Goal: Transaction & Acquisition: Purchase product/service

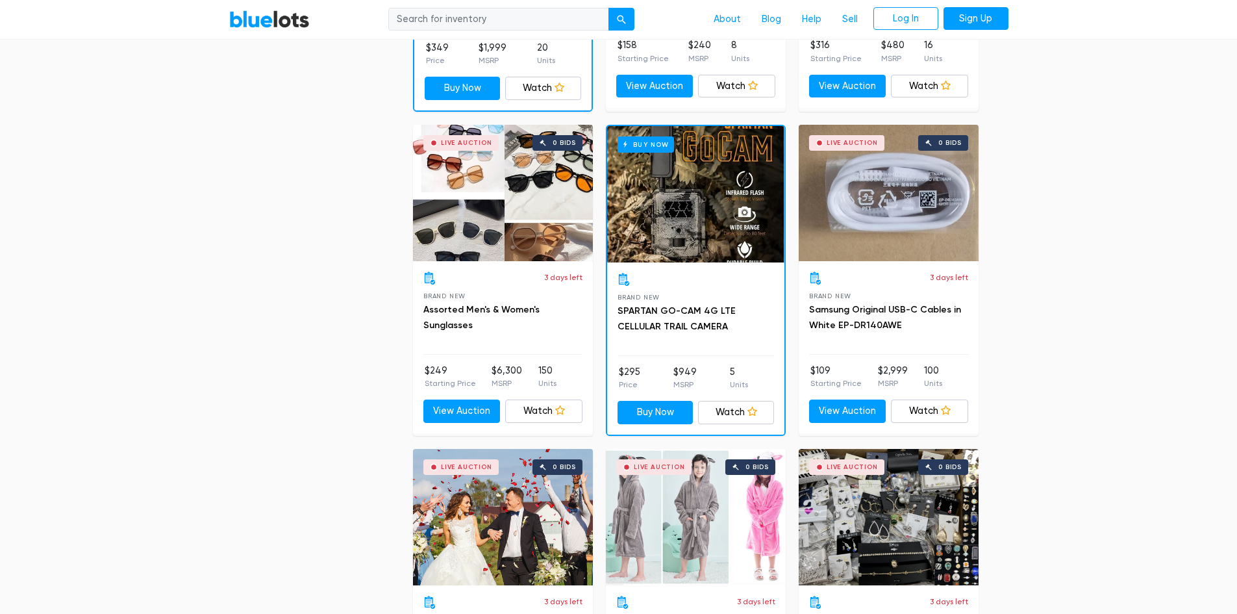
scroll to position [1299, 0]
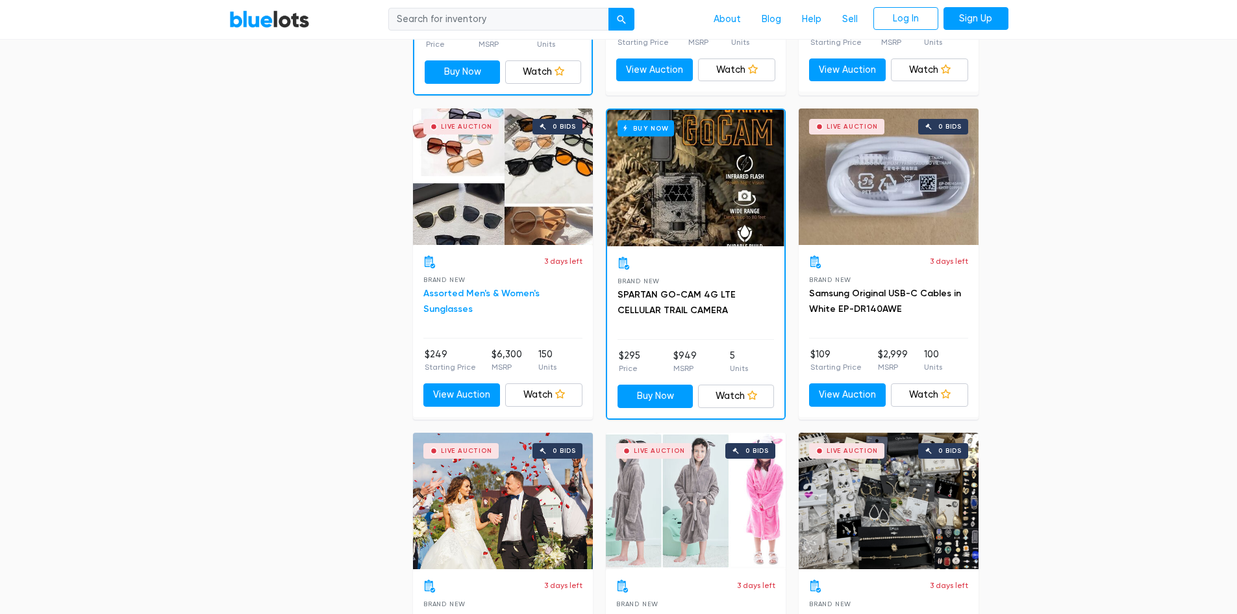
click at [504, 296] on link "Assorted Men's & Women's Sunglasses" at bounding box center [482, 301] width 116 height 27
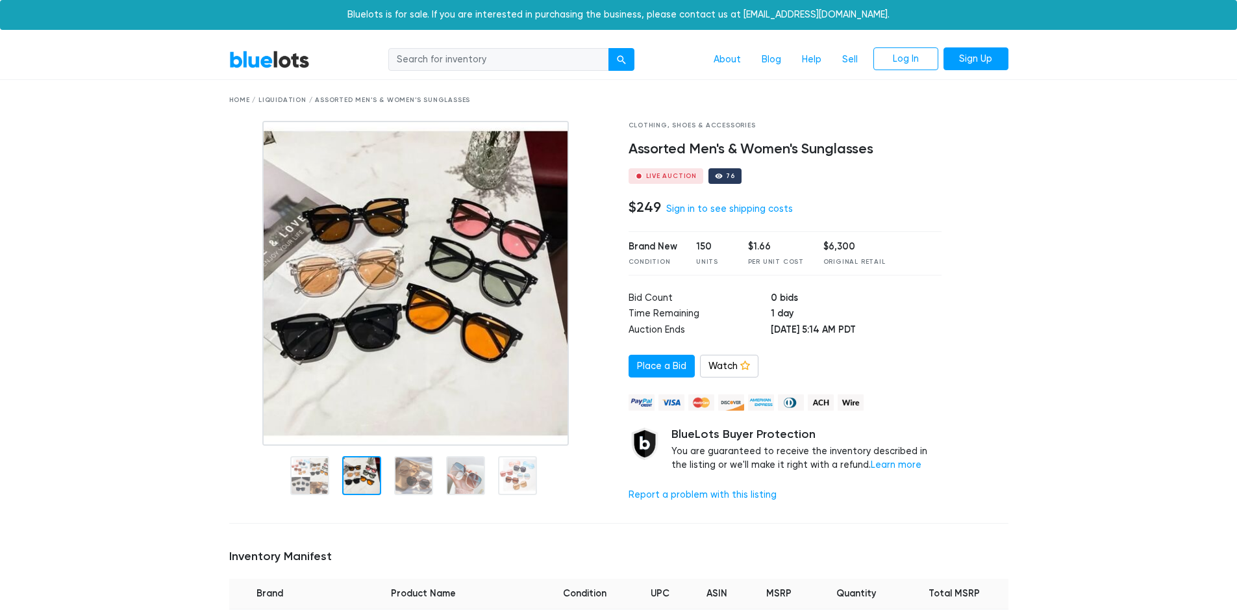
click at [348, 469] on div at bounding box center [361, 475] width 39 height 39
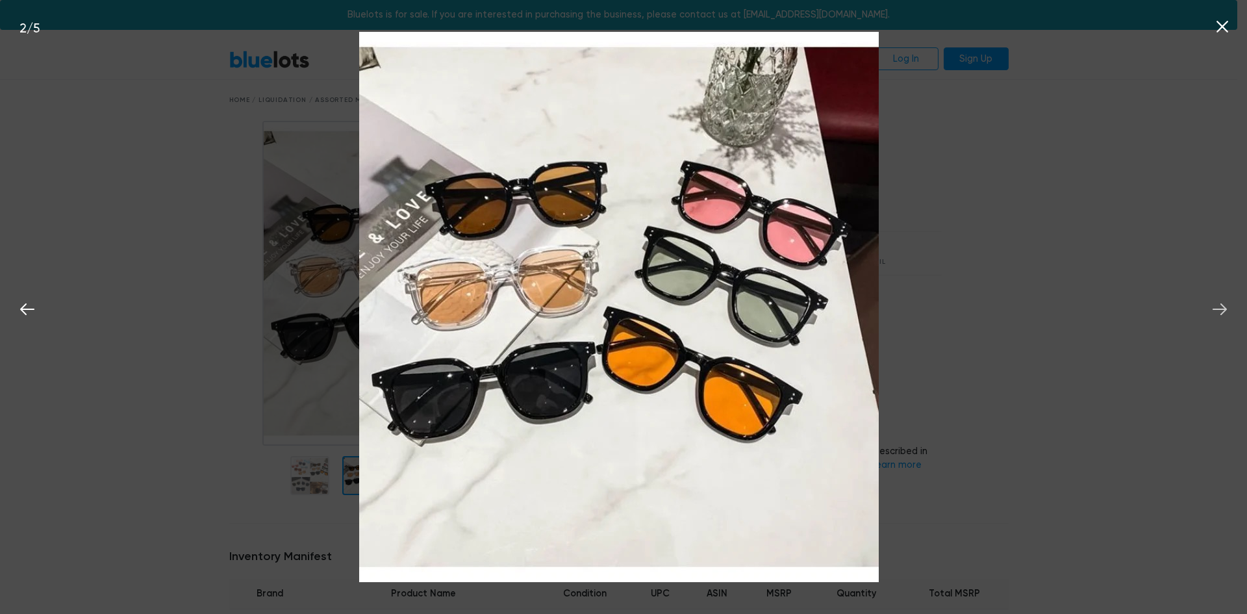
click at [1225, 312] on icon at bounding box center [1219, 308] width 19 height 19
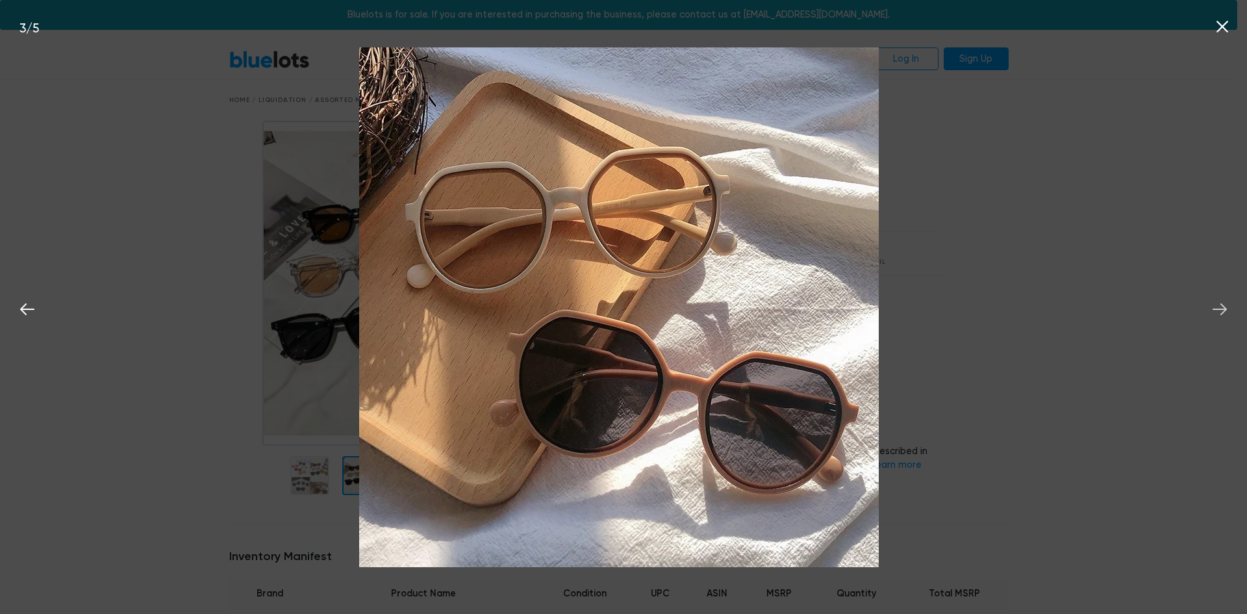
click at [1225, 312] on icon at bounding box center [1219, 308] width 19 height 19
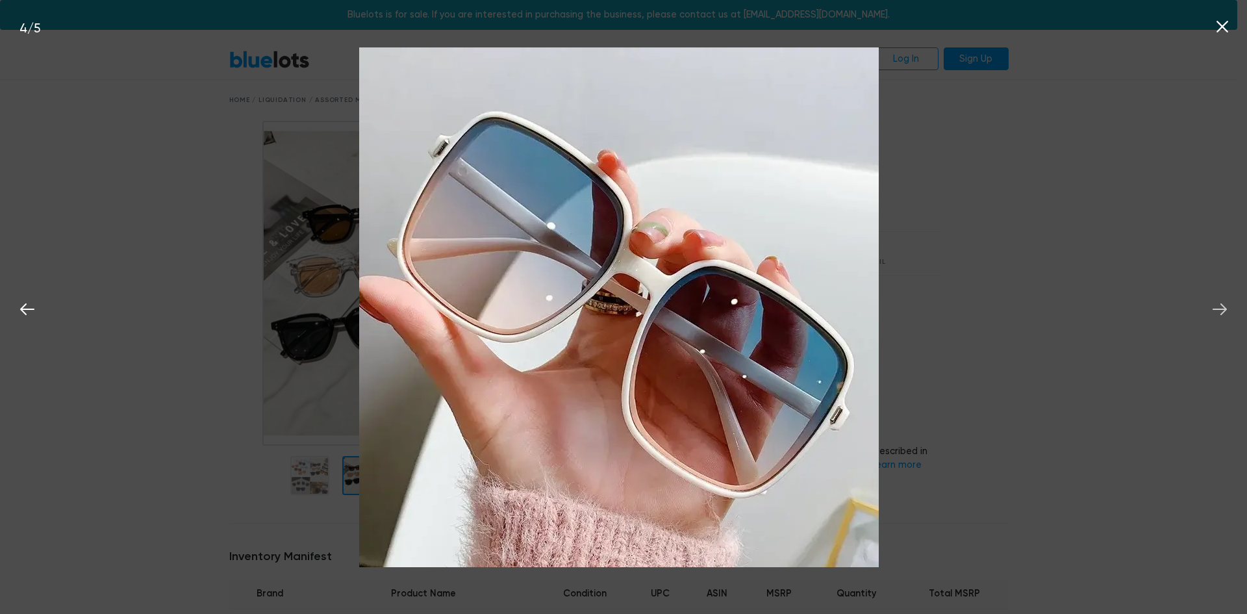
click at [1225, 312] on icon at bounding box center [1219, 308] width 19 height 19
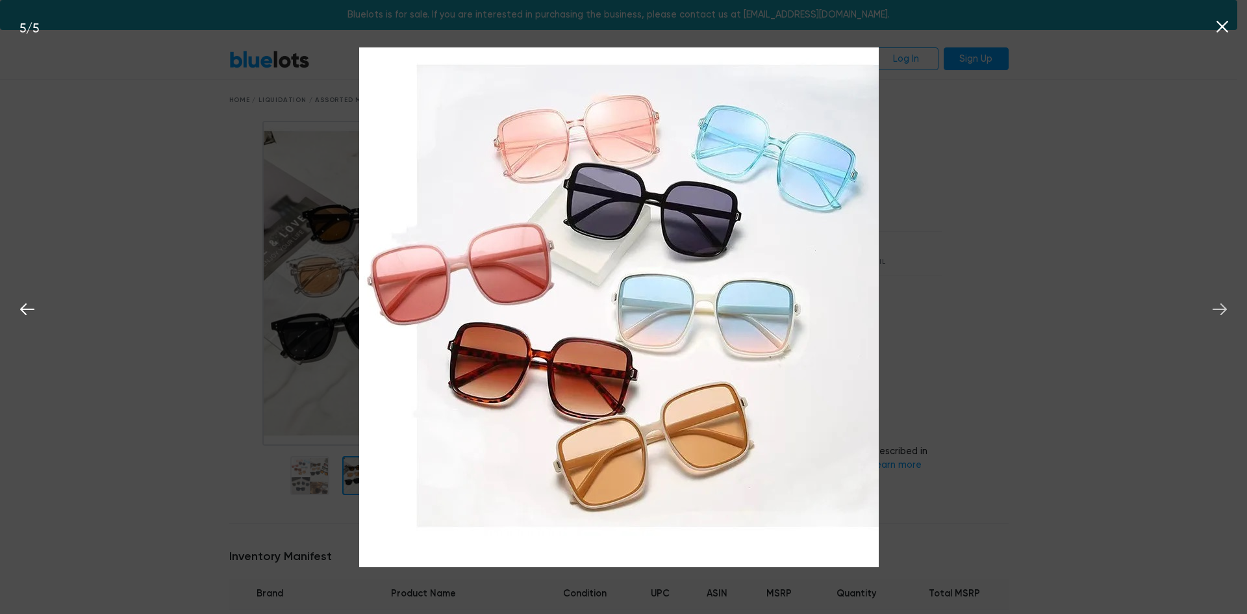
click at [1225, 312] on icon at bounding box center [1219, 308] width 19 height 19
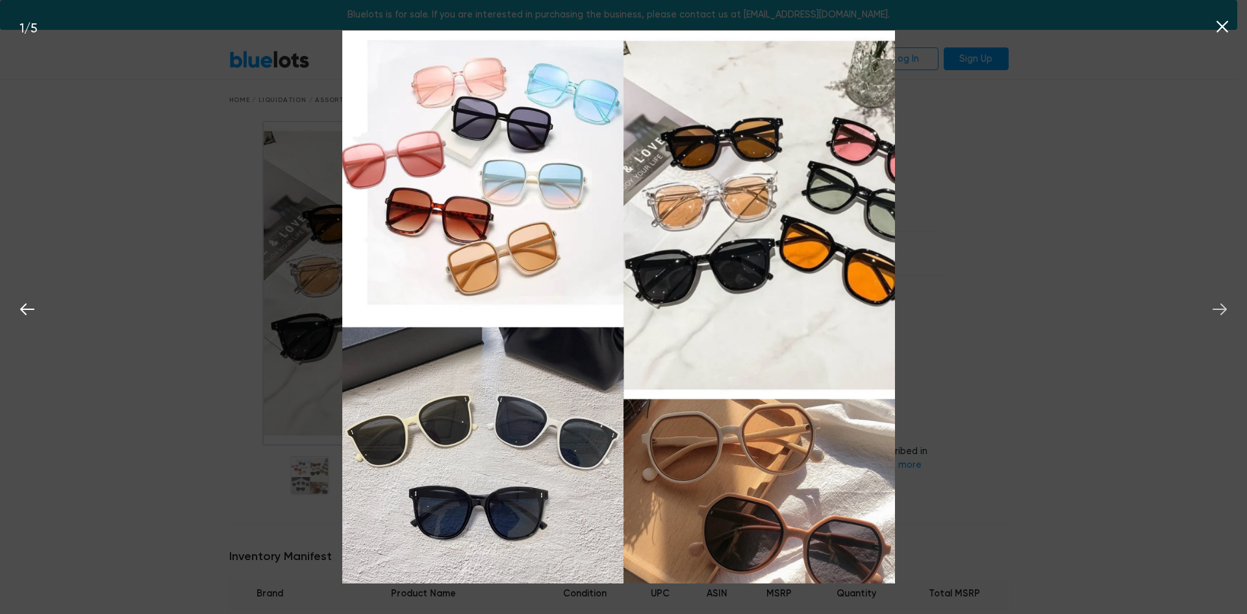
click at [1224, 312] on icon at bounding box center [1219, 308] width 19 height 19
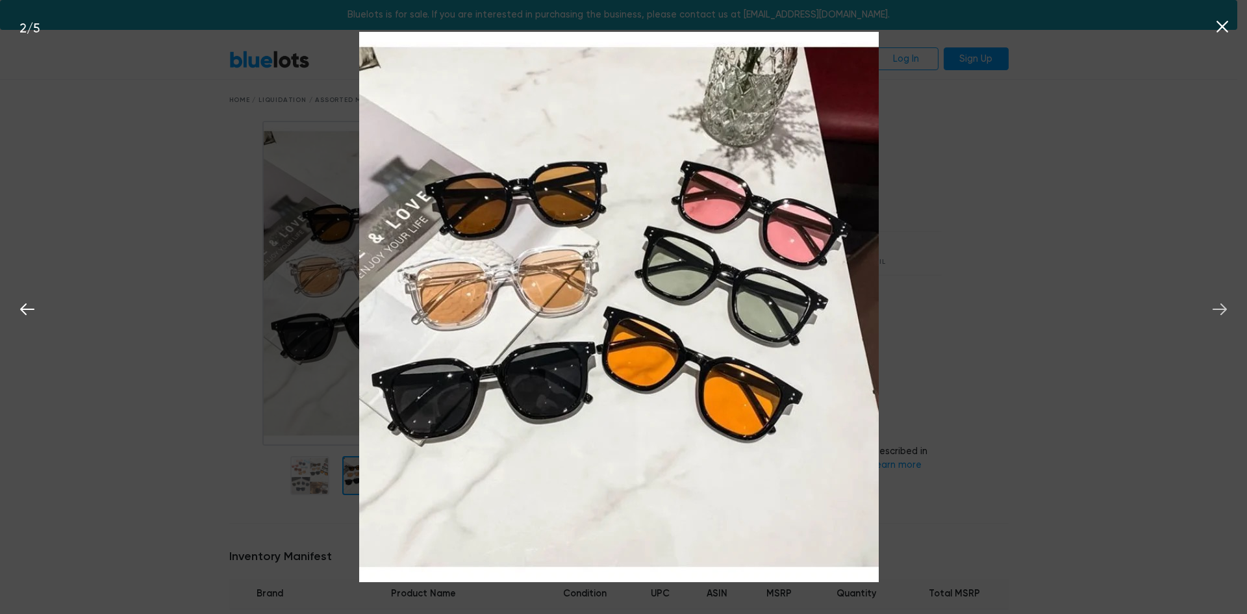
click at [1224, 312] on icon at bounding box center [1219, 308] width 19 height 19
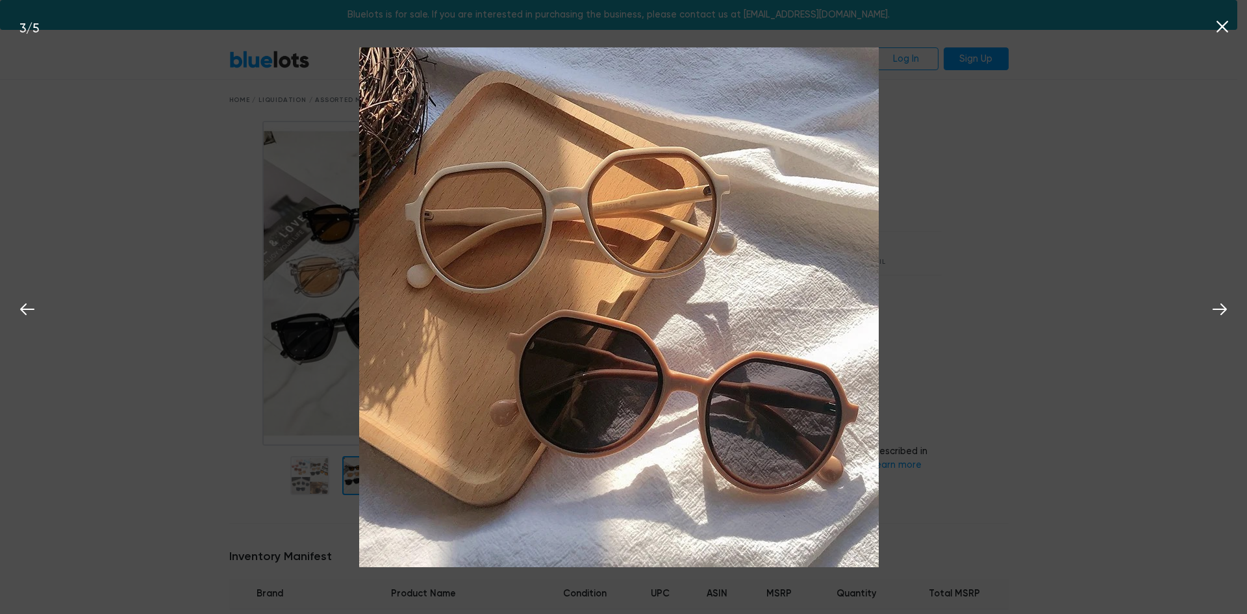
click at [1063, 196] on div "3 / 5" at bounding box center [623, 307] width 1247 height 614
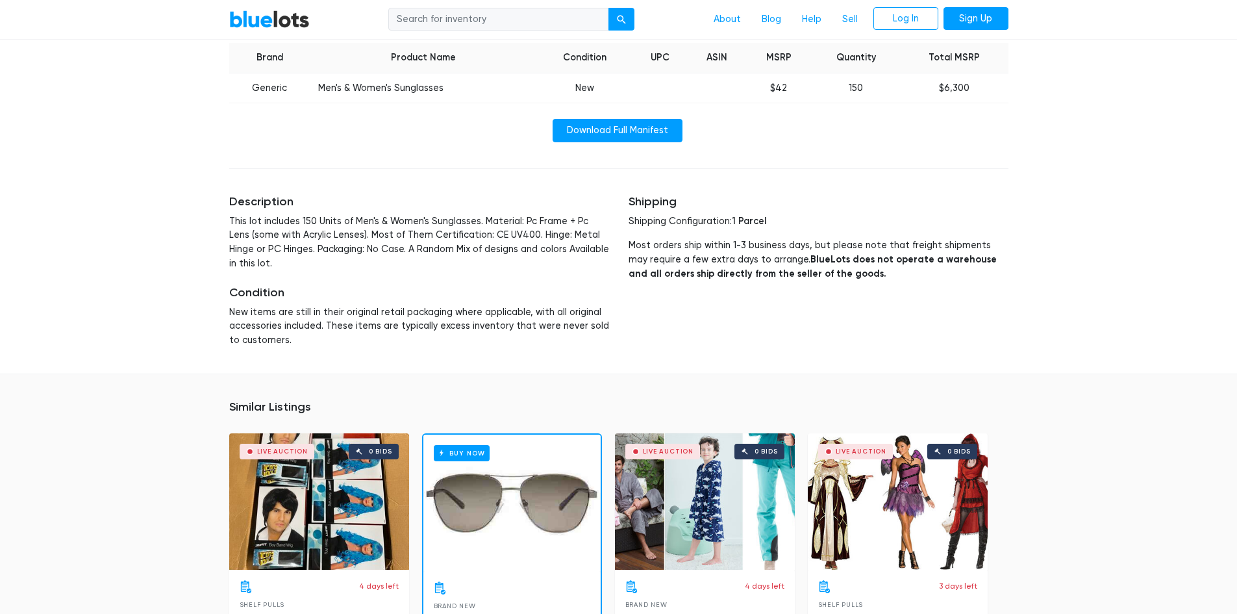
scroll to position [650, 0]
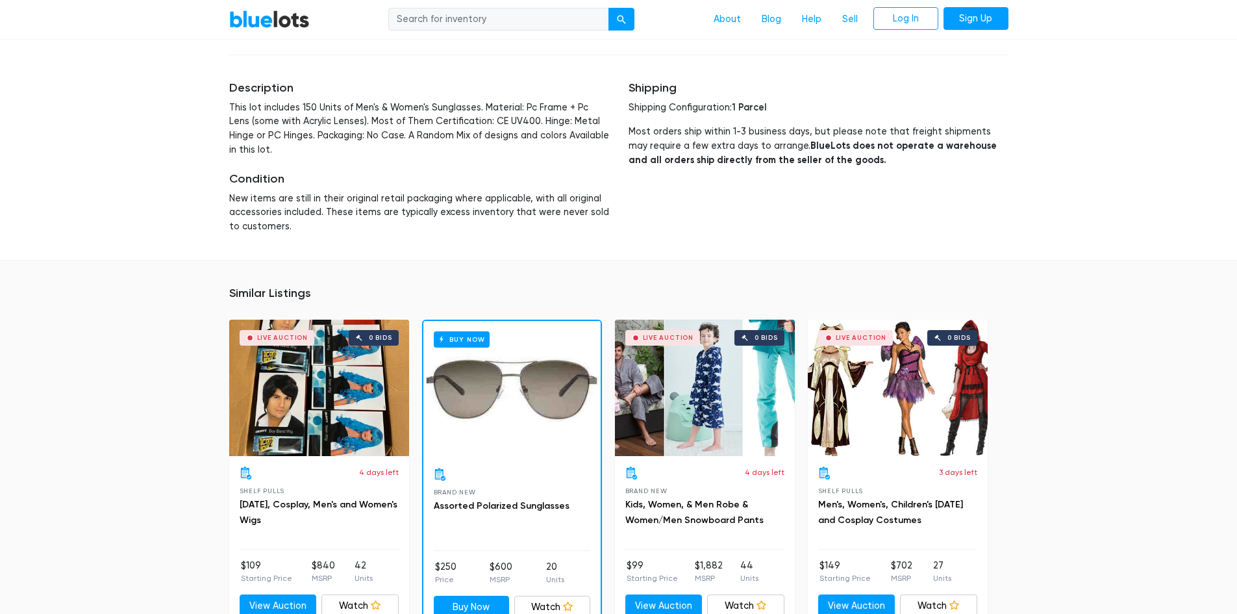
click at [1146, 325] on div "Similar Listings Live Auction 0 bids 4 days left Shelf Pulls Halloween, Cosplay…" at bounding box center [618, 458] width 1237 height 397
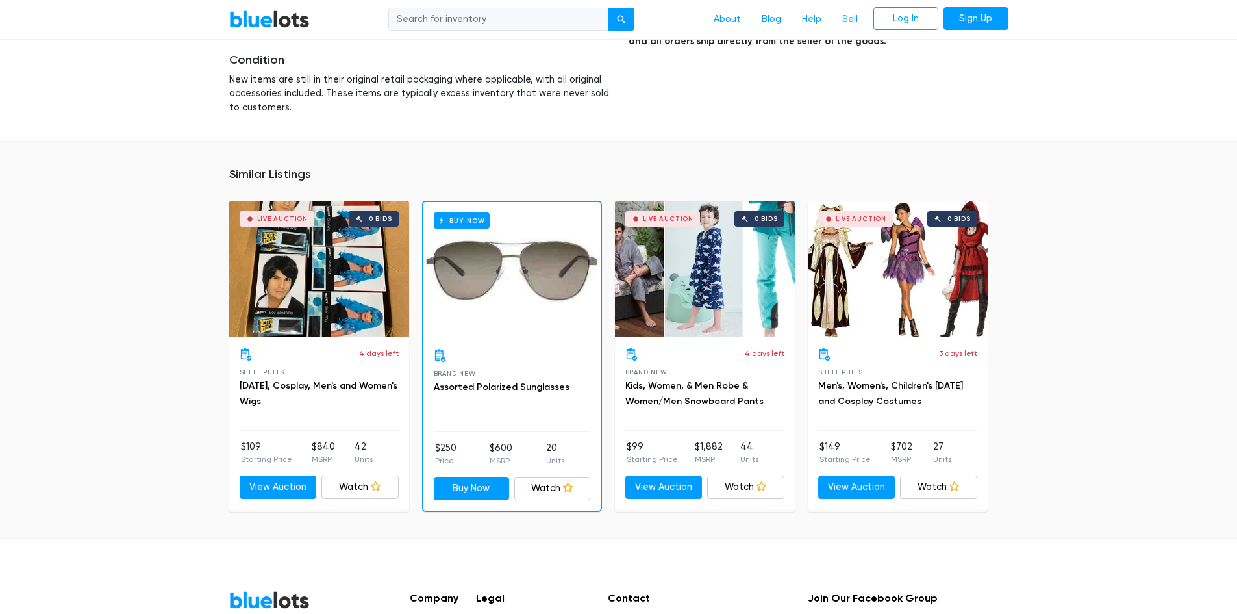
scroll to position [891, 0]
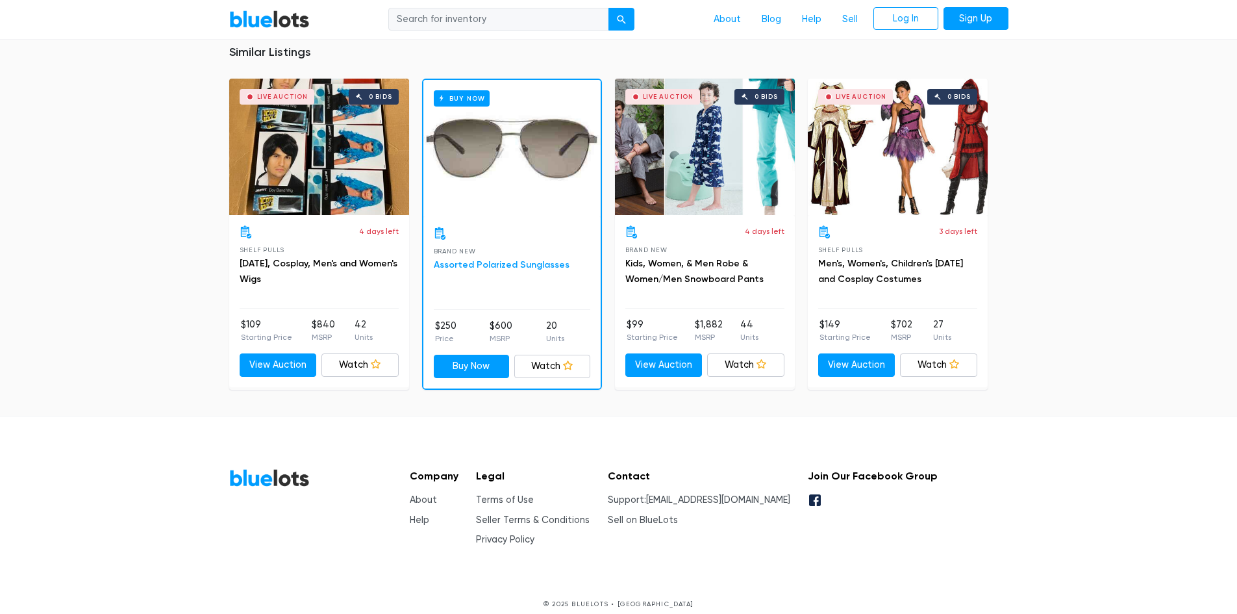
click at [524, 259] on link "Assorted Polarized Sunglasses" at bounding box center [502, 264] width 136 height 11
